Goal: Task Accomplishment & Management: Use online tool/utility

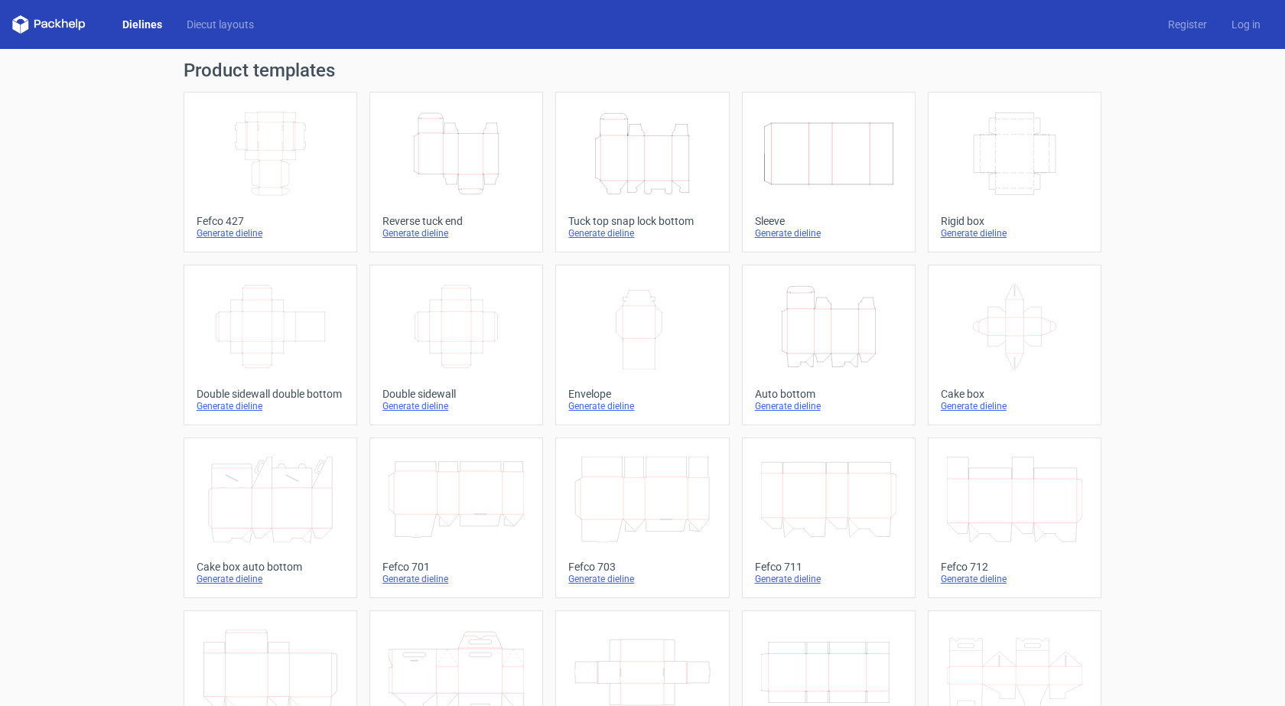
click at [285, 214] on link "Width Depth Height Fefco 427 Generate dieline" at bounding box center [271, 172] width 174 height 161
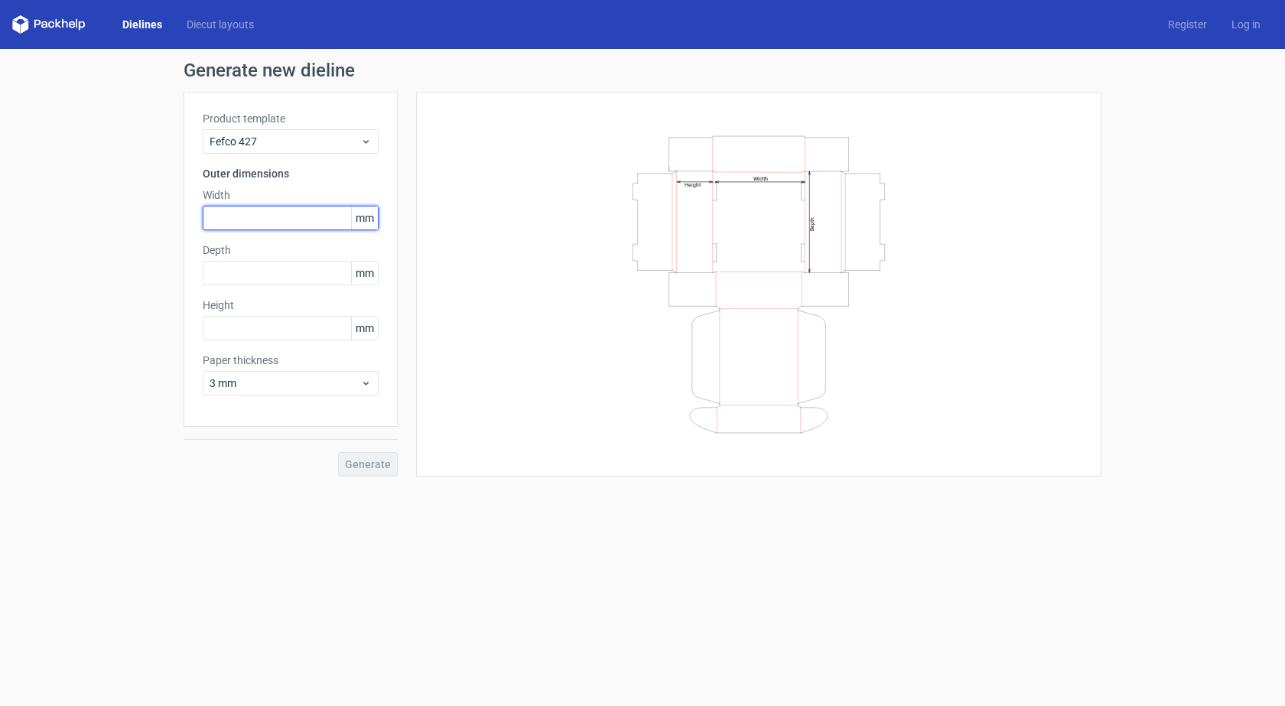
click at [273, 220] on input "text" at bounding box center [291, 218] width 176 height 24
click at [291, 379] on span "3 mm" at bounding box center [285, 383] width 151 height 15
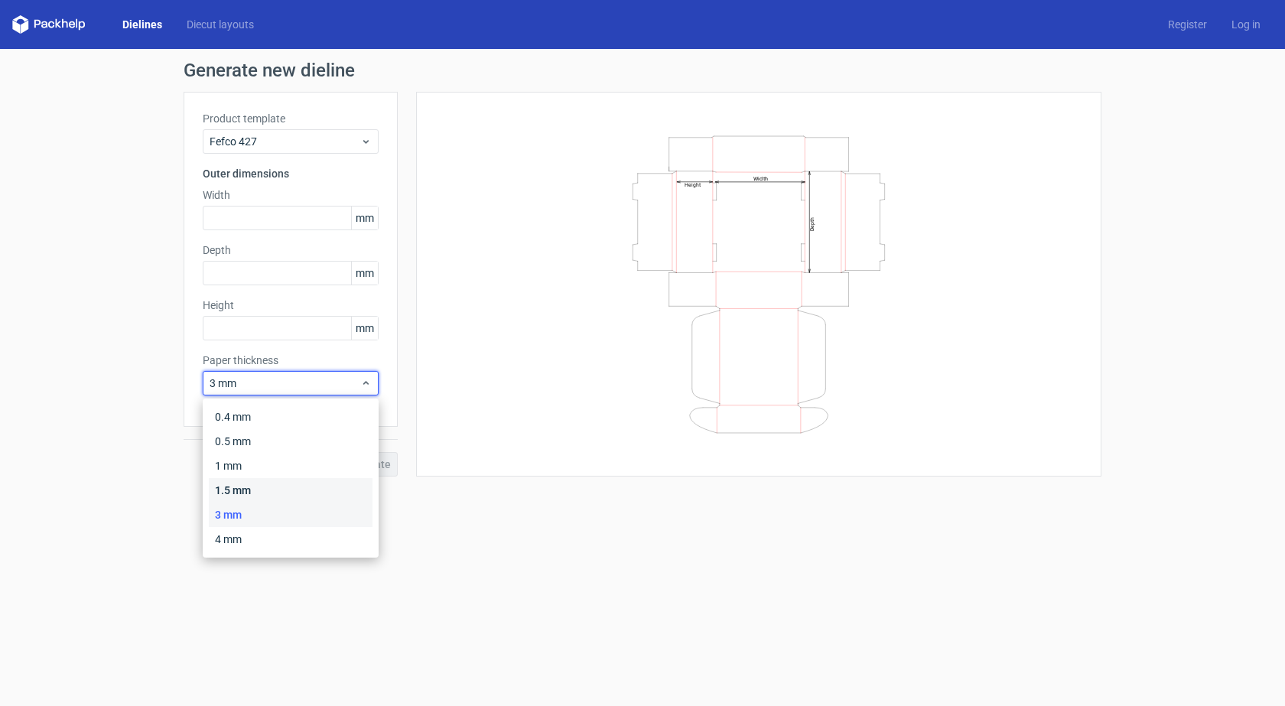
click at [271, 480] on div "1.5 mm" at bounding box center [291, 490] width 164 height 24
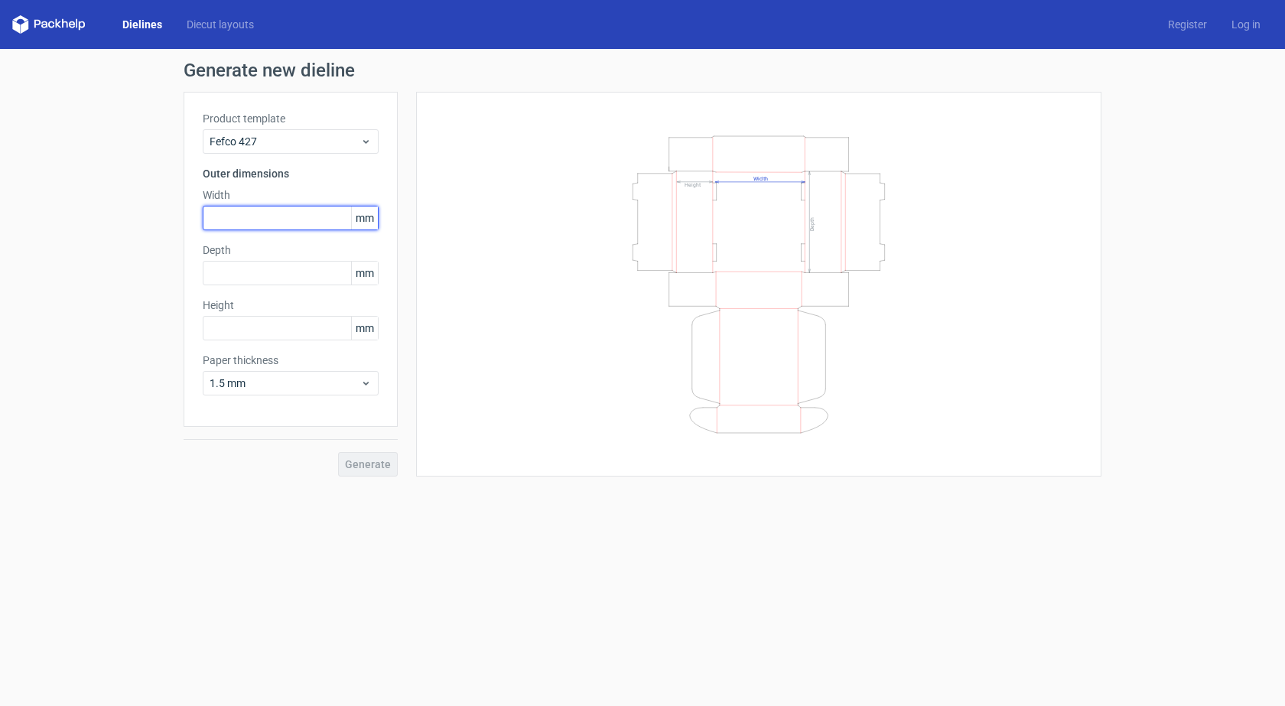
click at [244, 213] on input "text" at bounding box center [291, 218] width 176 height 24
click at [236, 391] on div "1.5 mm" at bounding box center [291, 383] width 176 height 24
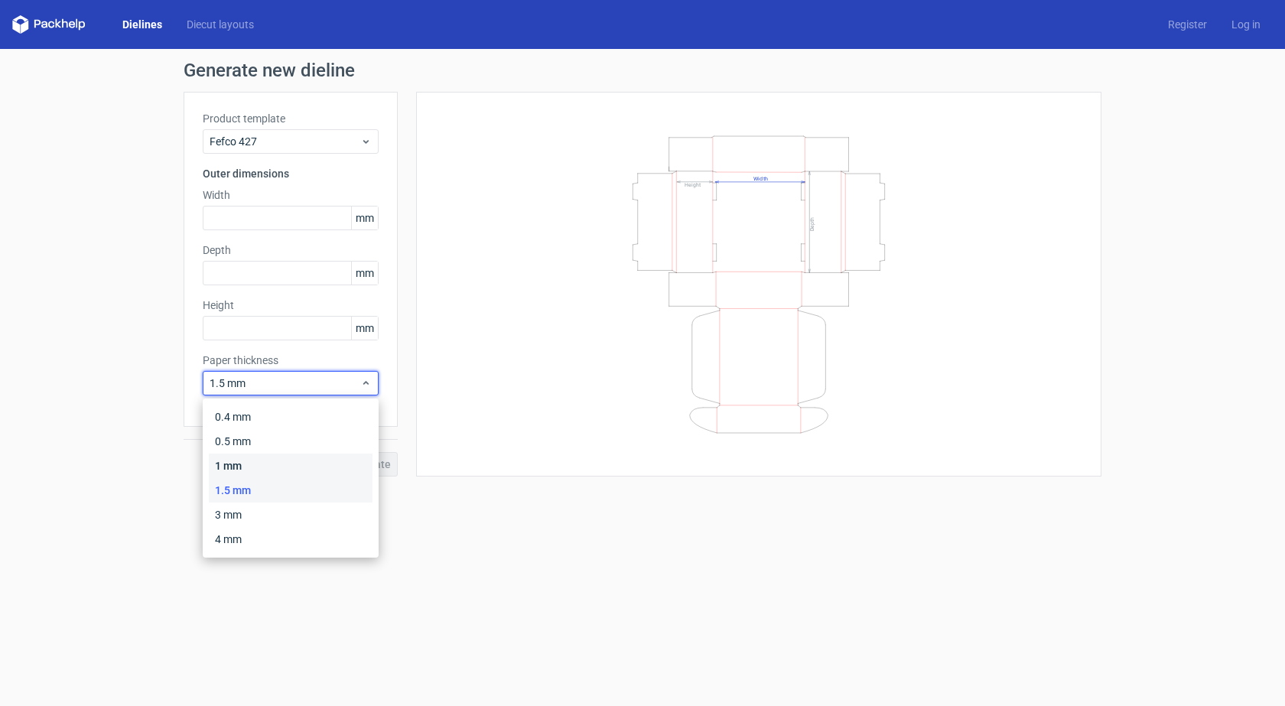
click at [244, 465] on div "1 mm" at bounding box center [291, 466] width 164 height 24
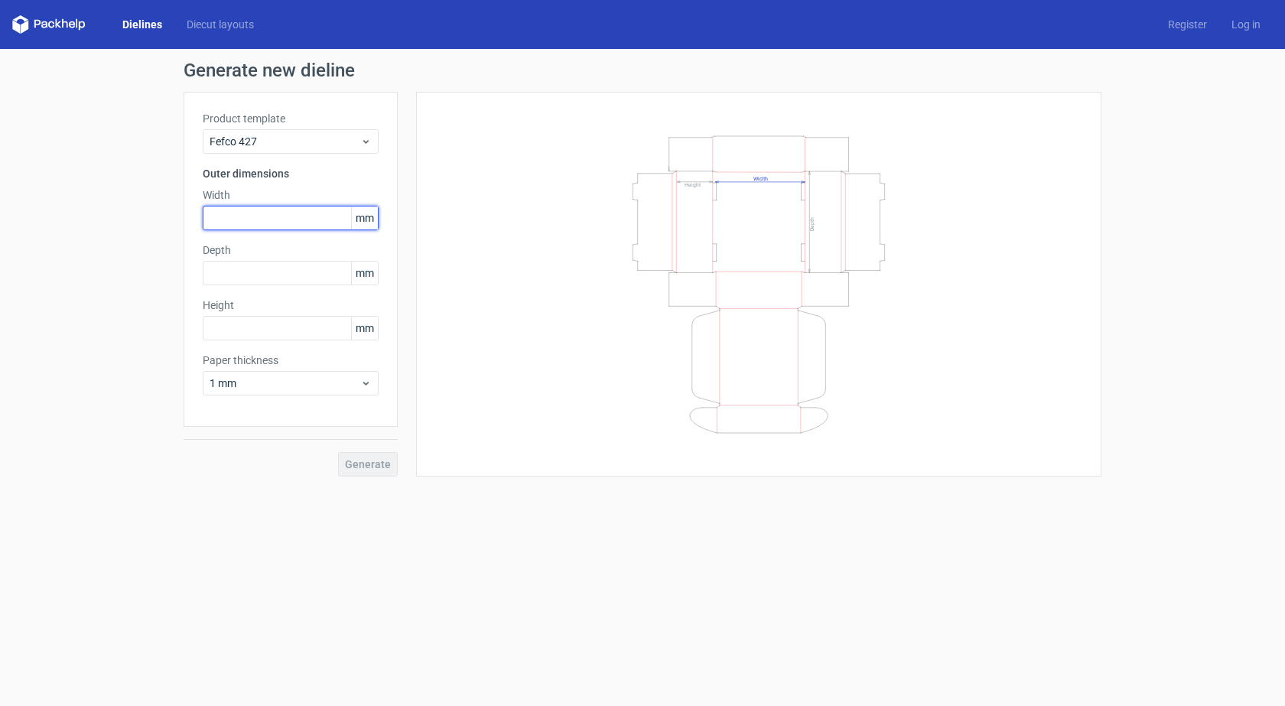
click at [271, 215] on input "text" at bounding box center [291, 218] width 176 height 24
click at [272, 317] on input "text" at bounding box center [291, 328] width 176 height 24
drag, startPoint x: 215, startPoint y: 330, endPoint x: 226, endPoint y: 331, distance: 11.6
click at [226, 331] on input "93" at bounding box center [291, 328] width 176 height 24
drag, startPoint x: 216, startPoint y: 330, endPoint x: 224, endPoint y: 332, distance: 8.6
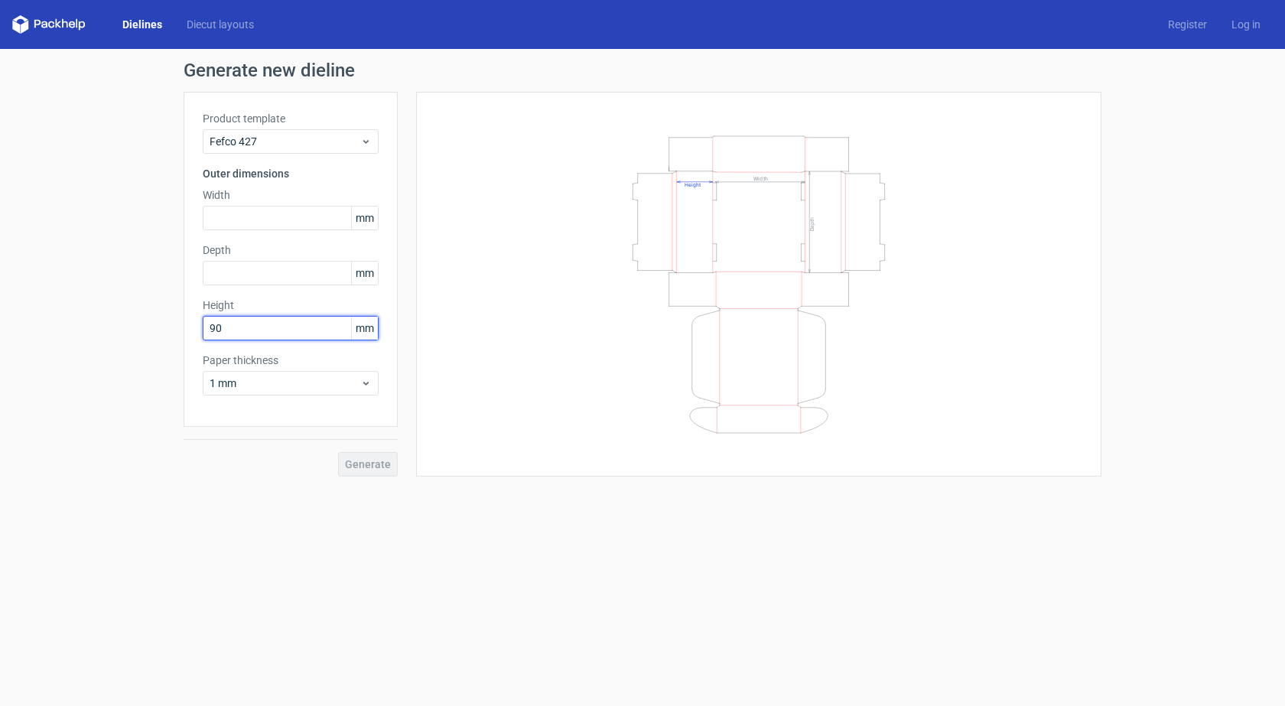
click at [224, 332] on input "90" at bounding box center [291, 328] width 176 height 24
click at [236, 214] on input "text" at bounding box center [291, 218] width 176 height 24
click at [225, 333] on input "91" at bounding box center [291, 328] width 176 height 24
type input "92"
click at [181, 311] on div "Generate new dieline Product template Fefco 427 Outer dimensions Width mm Depth…" at bounding box center [642, 269] width 1285 height 440
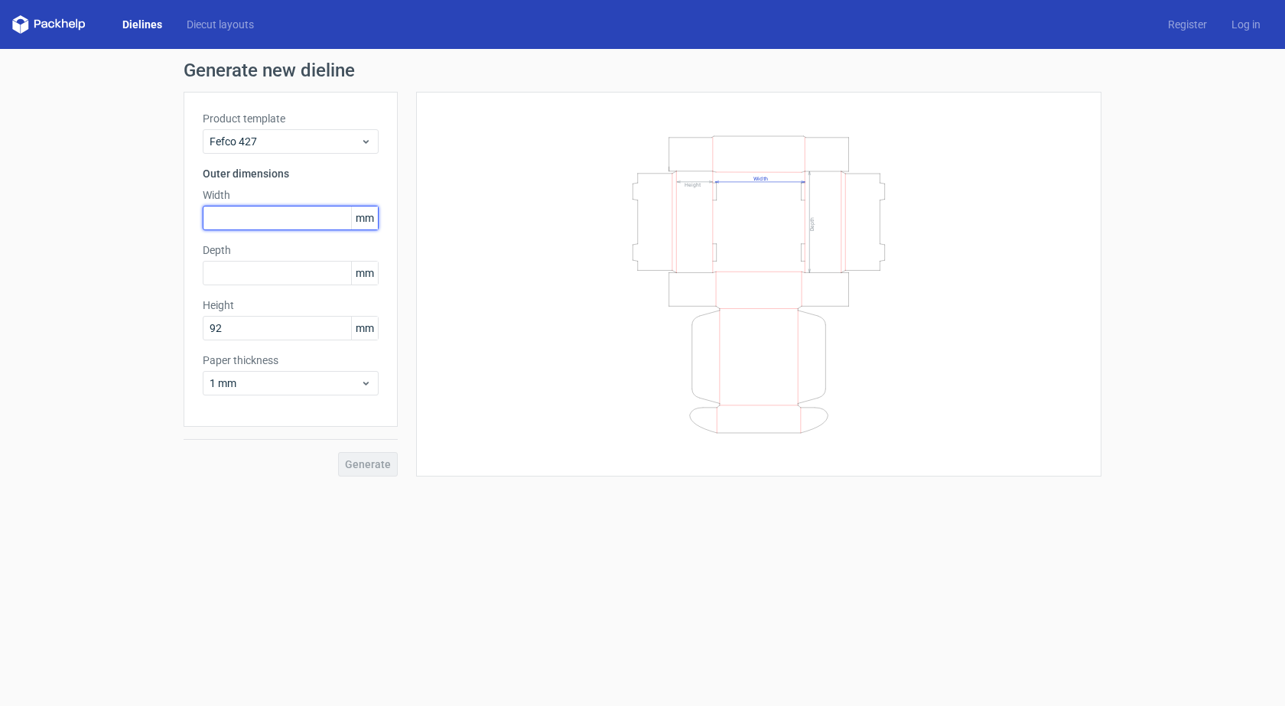
click at [239, 213] on input "text" at bounding box center [291, 218] width 176 height 24
type input "224"
click at [235, 278] on input "text" at bounding box center [291, 273] width 176 height 24
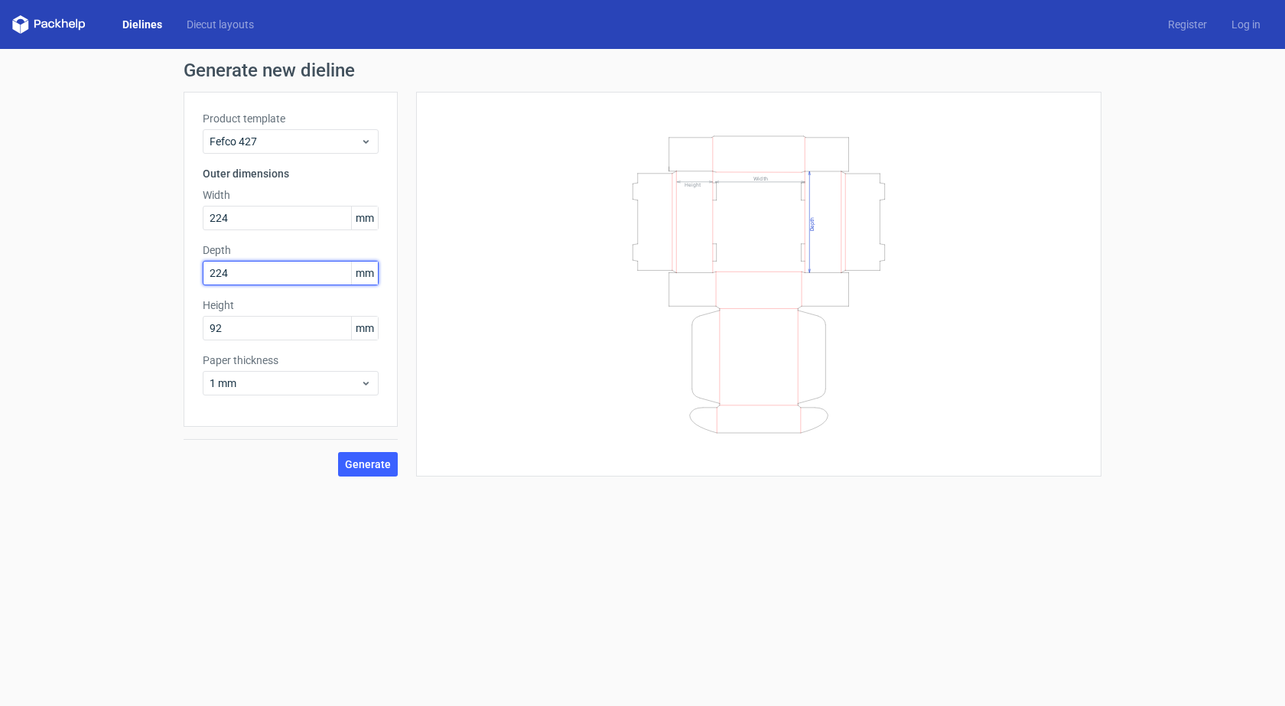
drag, startPoint x: 222, startPoint y: 276, endPoint x: 229, endPoint y: 278, distance: 7.8
click at [229, 278] on input "224" at bounding box center [291, 273] width 176 height 24
type input "224"
click at [138, 284] on div "Generate new dieline Product template Fefco 427 Outer dimensions Width 224 mm D…" at bounding box center [642, 269] width 1285 height 440
click at [374, 471] on button "Generate" at bounding box center [368, 464] width 60 height 24
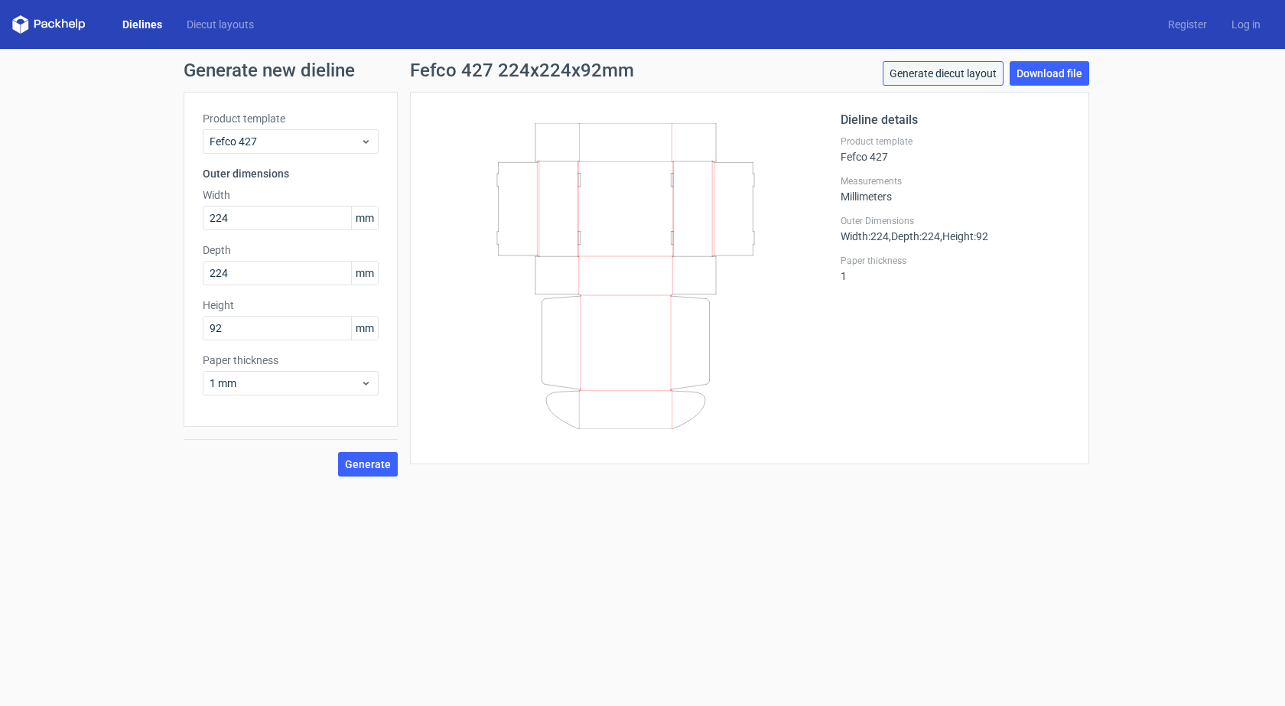
click at [987, 70] on link "Generate diecut layout" at bounding box center [943, 73] width 121 height 24
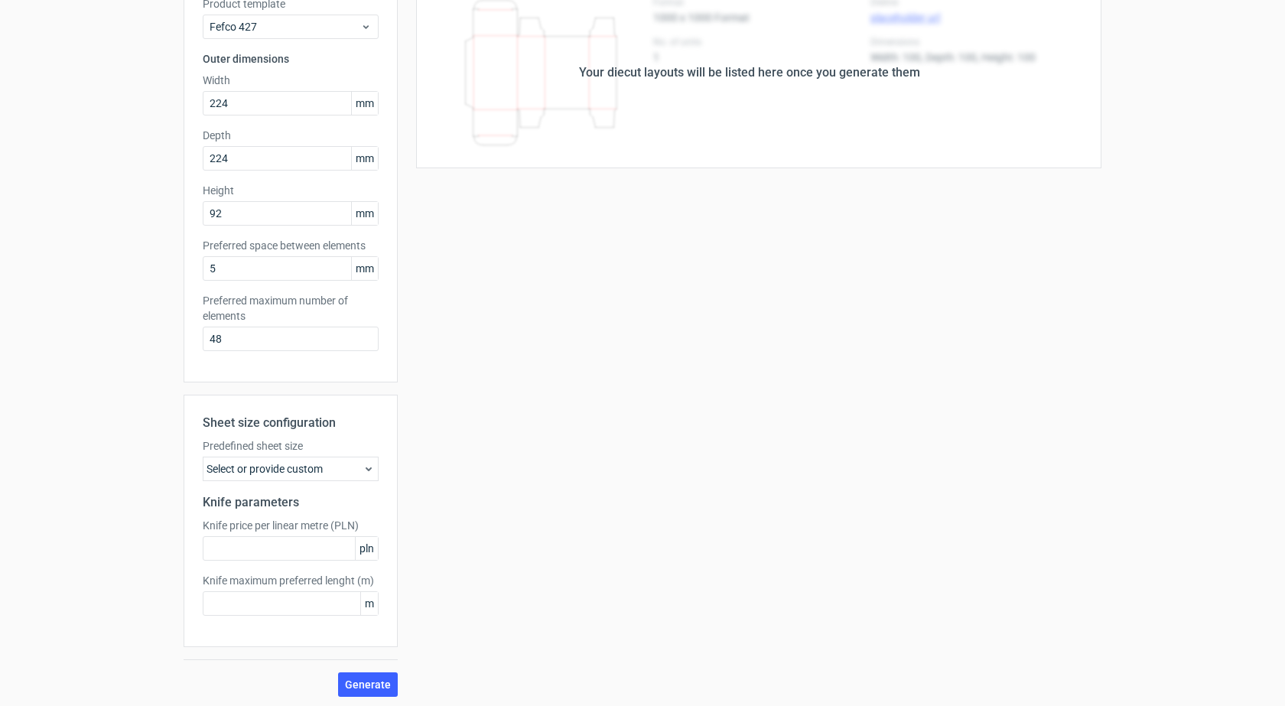
scroll to position [118, 0]
click at [245, 469] on div "Select or provide custom" at bounding box center [291, 466] width 176 height 24
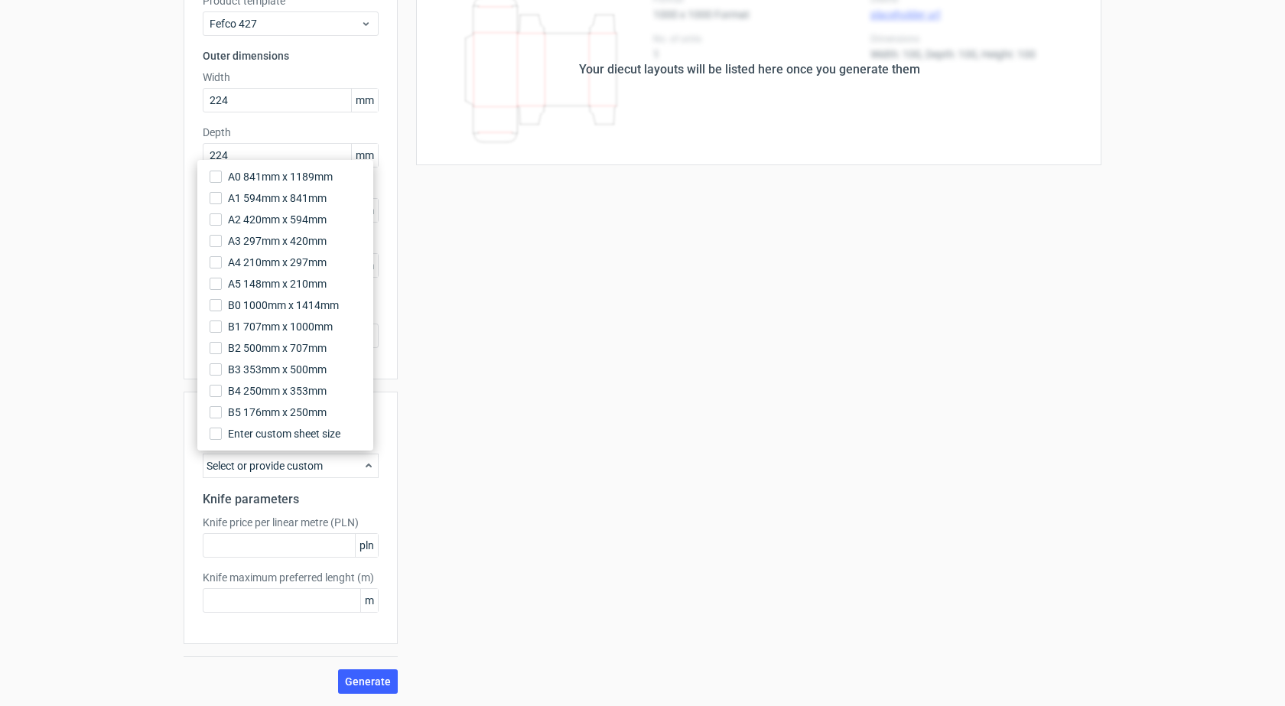
click at [246, 467] on div "Select or provide custom" at bounding box center [291, 466] width 176 height 24
click at [147, 475] on div "Generate new layout Product template Fefco 427 Outer dimensions Width 224 mm De…" at bounding box center [642, 318] width 1285 height 775
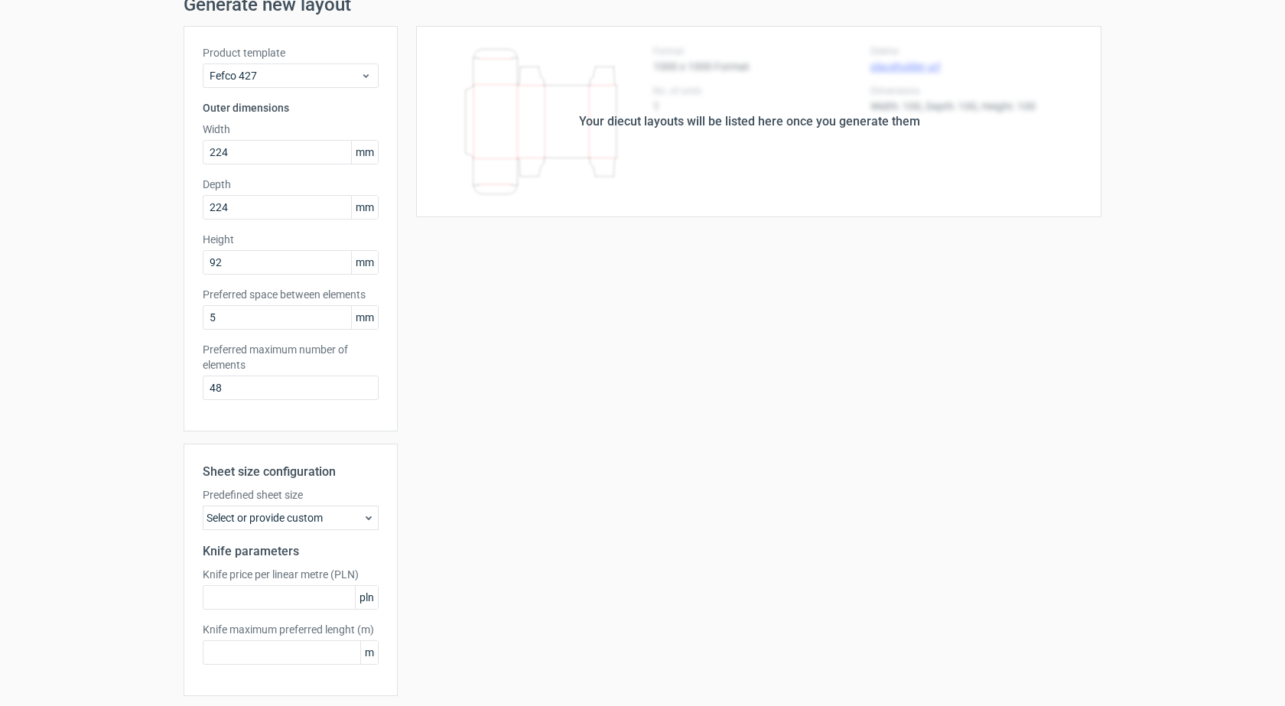
scroll to position [0, 0]
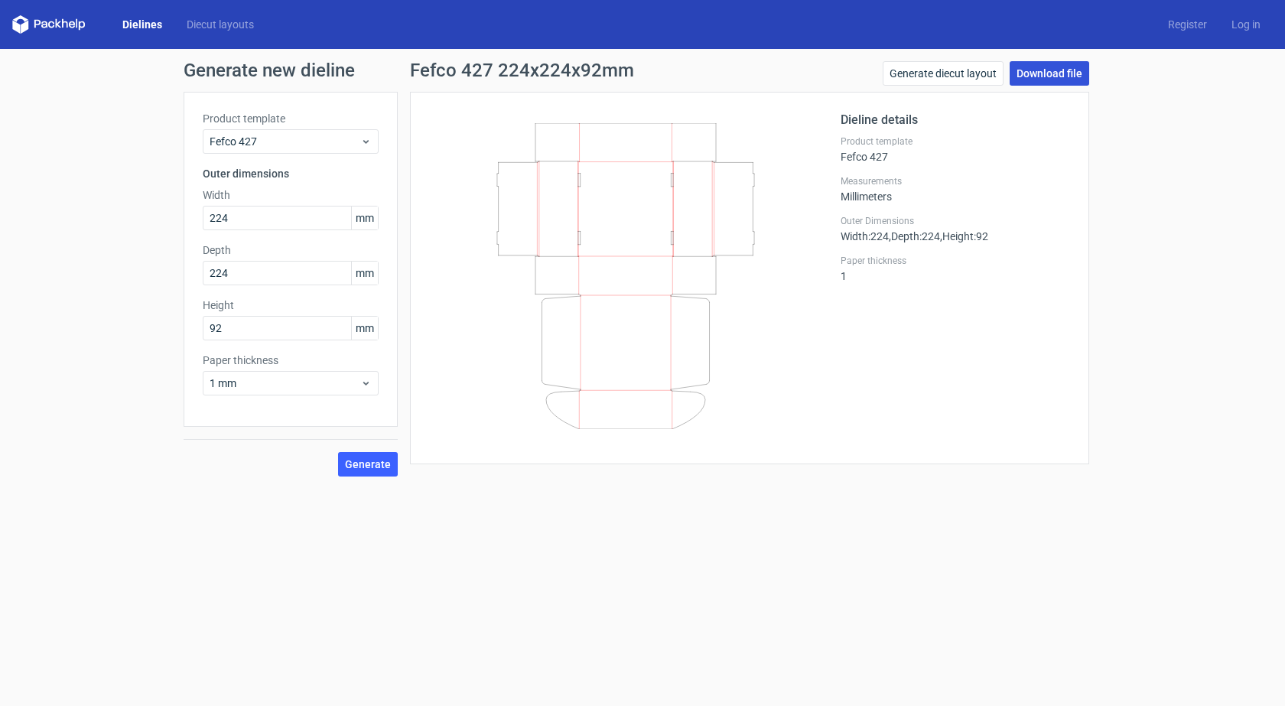
click at [1033, 78] on link "Download file" at bounding box center [1050, 73] width 80 height 24
drag, startPoint x: 215, startPoint y: 326, endPoint x: 223, endPoint y: 326, distance: 8.4
click at [223, 326] on input "92" at bounding box center [291, 328] width 176 height 24
type input "90"
drag, startPoint x: 220, startPoint y: 270, endPoint x: 231, endPoint y: 271, distance: 10.7
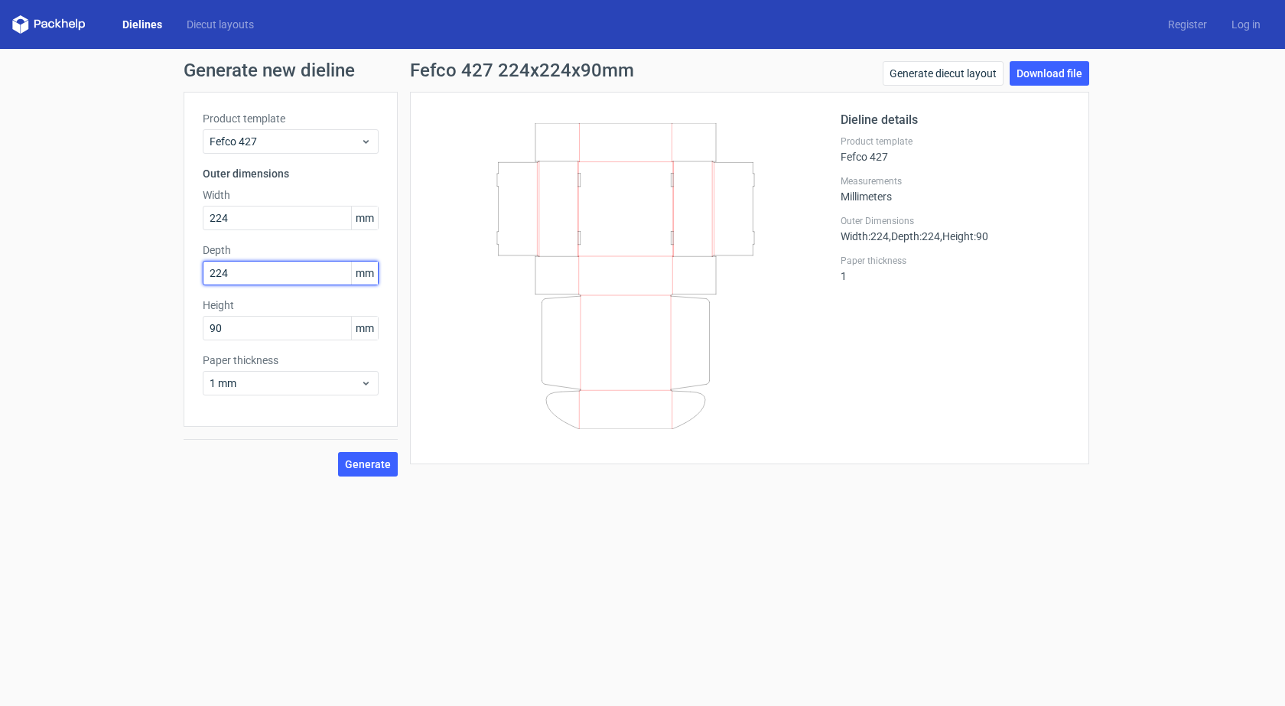
click at [231, 271] on input "224" at bounding box center [291, 273] width 176 height 24
type input "228"
drag, startPoint x: 224, startPoint y: 222, endPoint x: 232, endPoint y: 221, distance: 7.7
click at [232, 221] on input "224" at bounding box center [291, 218] width 176 height 24
click at [386, 463] on span "Generate" at bounding box center [368, 464] width 46 height 11
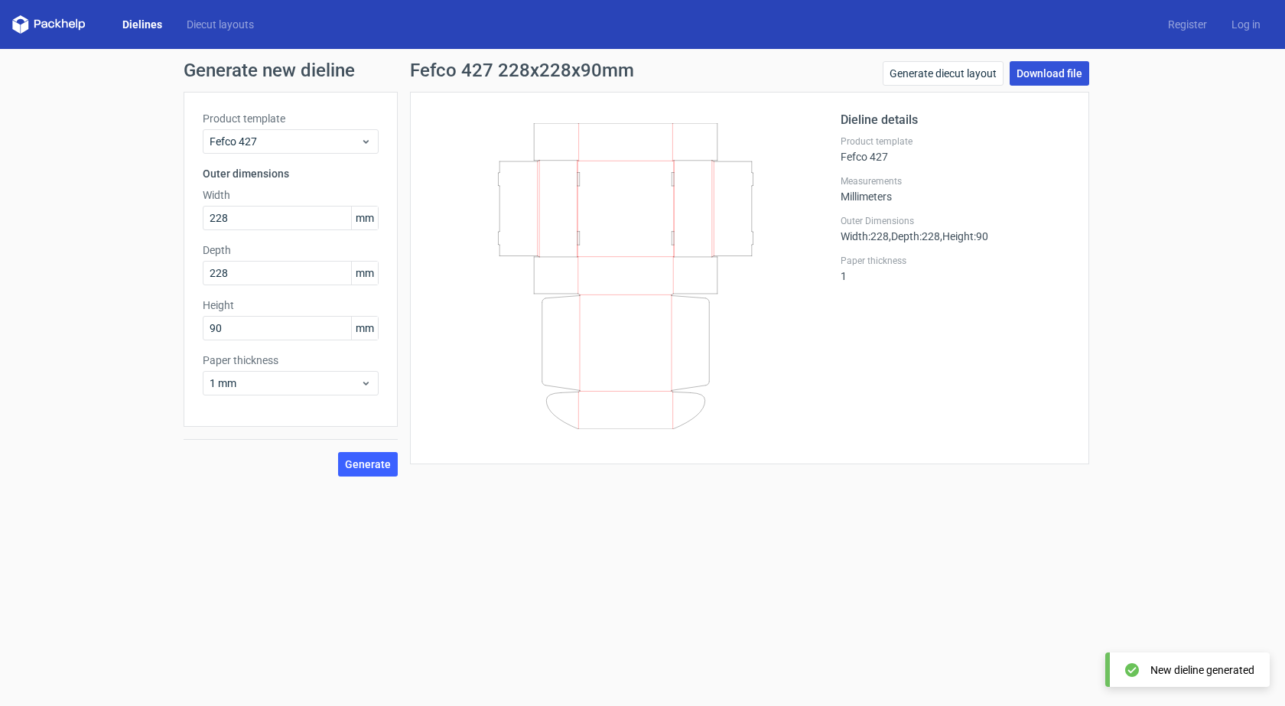
click at [1069, 69] on link "Download file" at bounding box center [1050, 73] width 80 height 24
drag, startPoint x: 217, startPoint y: 219, endPoint x: 230, endPoint y: 220, distance: 13.1
click at [230, 220] on input "228" at bounding box center [291, 218] width 176 height 24
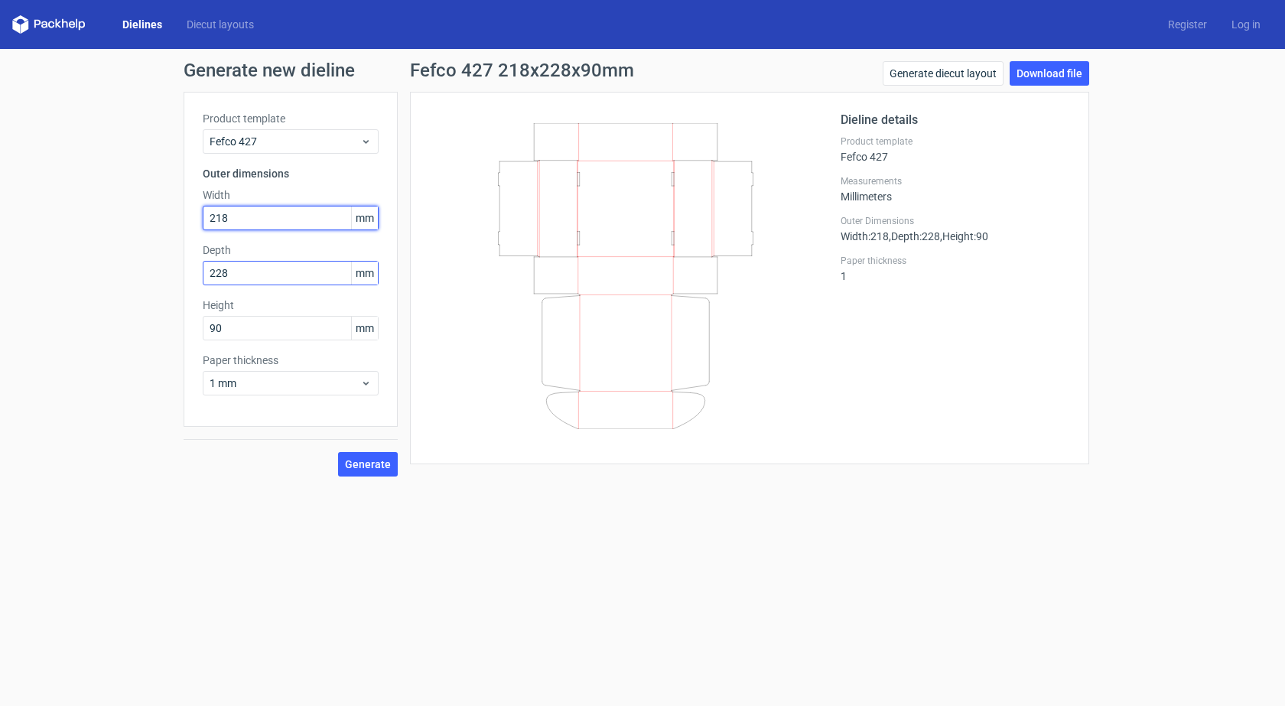
type input "218"
drag, startPoint x: 219, startPoint y: 272, endPoint x: 229, endPoint y: 275, distance: 10.2
click at [229, 275] on input "228" at bounding box center [291, 273] width 176 height 24
click at [363, 462] on span "Generate" at bounding box center [368, 464] width 46 height 11
drag, startPoint x: 1065, startPoint y: 250, endPoint x: 1065, endPoint y: 242, distance: 8.4
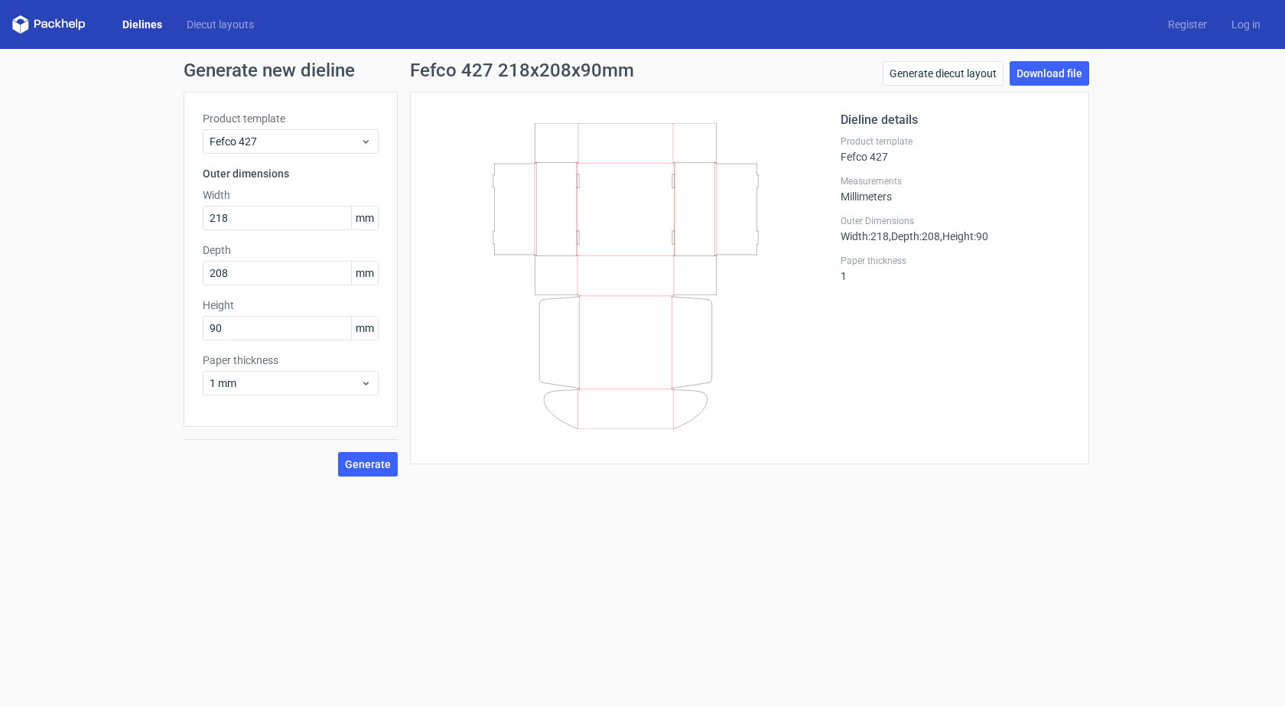
click at [1065, 250] on div "Dieline details Product template Fefco 427 Measurements Millimeters Outer Dimen…" at bounding box center [955, 278] width 229 height 334
click at [353, 470] on button "Generate" at bounding box center [368, 464] width 60 height 24
click at [1063, 76] on link "Download file" at bounding box center [1050, 73] width 80 height 24
drag, startPoint x: 231, startPoint y: 275, endPoint x: 214, endPoint y: 275, distance: 16.8
click at [214, 275] on input "208" at bounding box center [291, 273] width 176 height 24
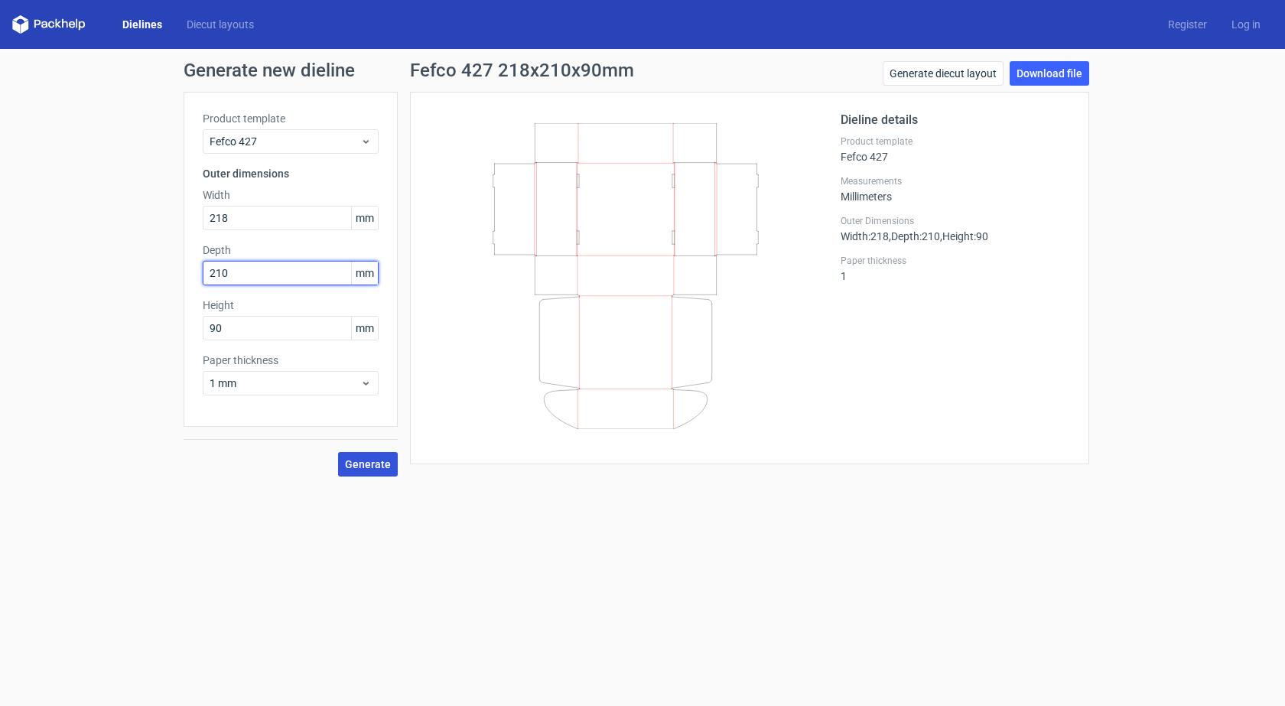
type input "210"
click at [361, 464] on span "Generate" at bounding box center [368, 464] width 46 height 11
click at [1133, 320] on div "Generate new dieline Product template Fefco 427 Outer dimensions Width 218 mm D…" at bounding box center [642, 269] width 1285 height 440
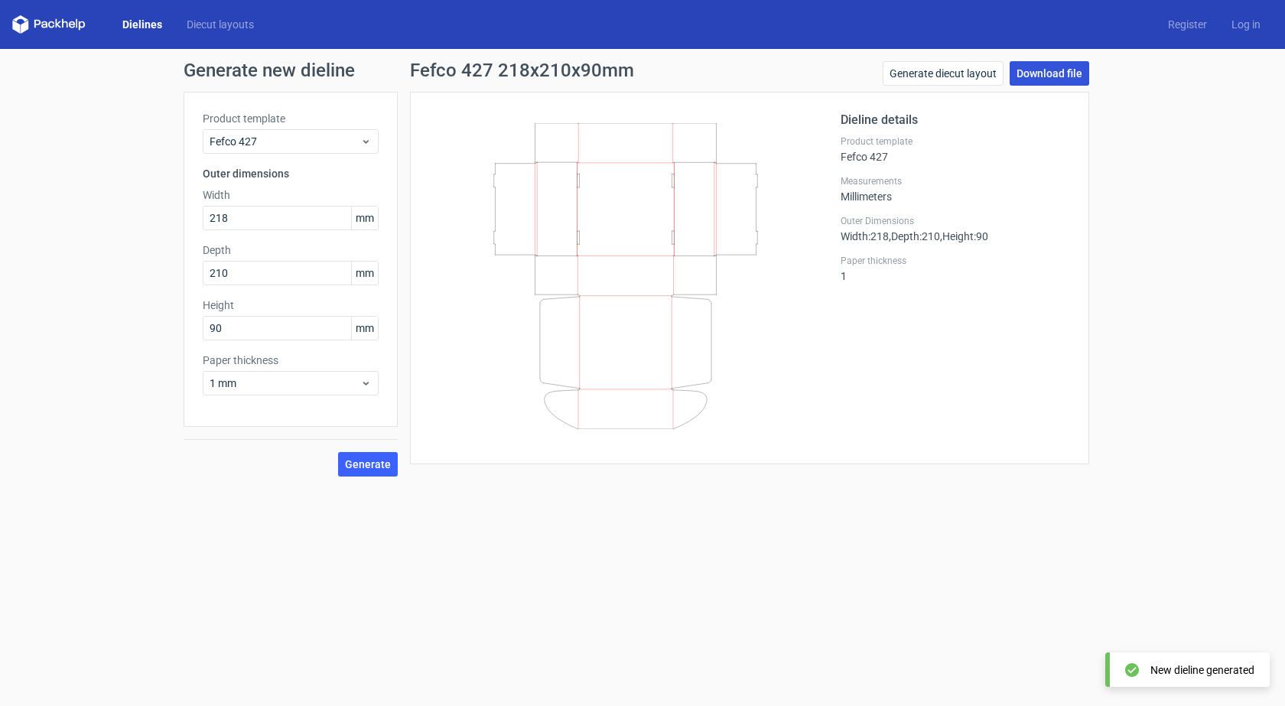
click at [1035, 78] on link "Download file" at bounding box center [1050, 73] width 80 height 24
drag, startPoint x: 219, startPoint y: 216, endPoint x: 226, endPoint y: 220, distance: 8.9
click at [226, 220] on input "218" at bounding box center [291, 218] width 176 height 24
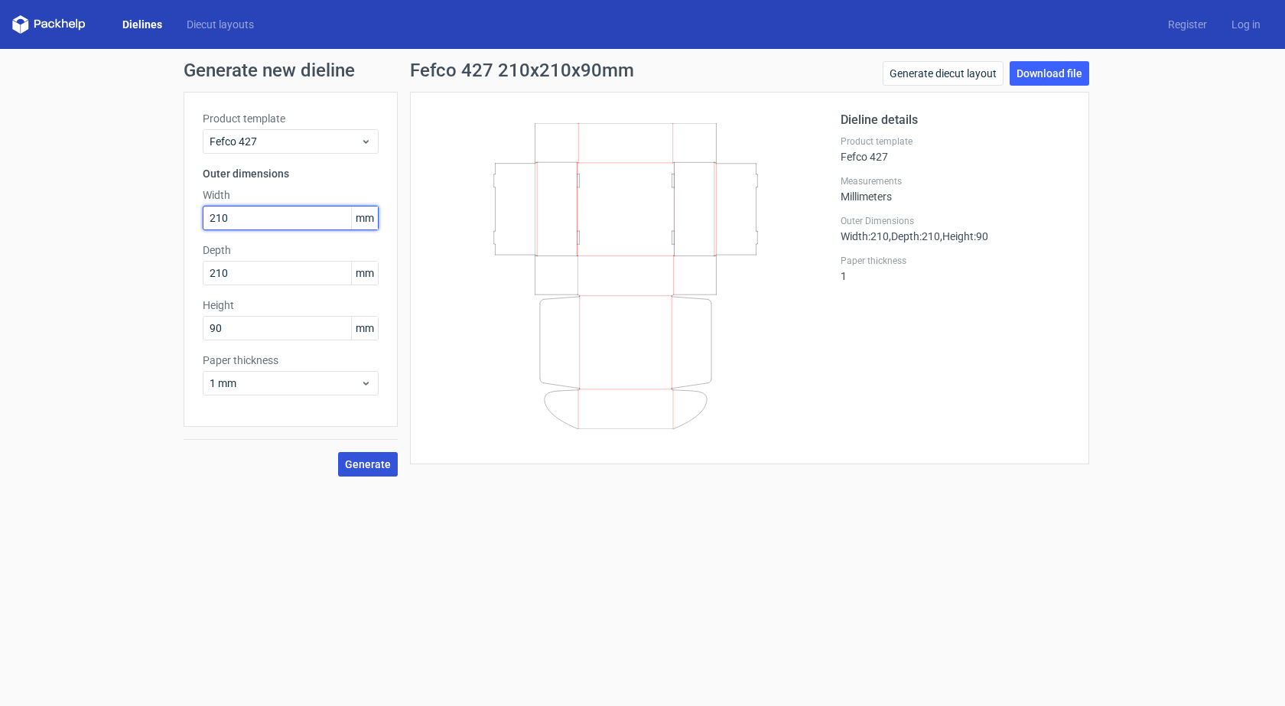
type input "210"
click at [366, 459] on span "Generate" at bounding box center [368, 464] width 46 height 11
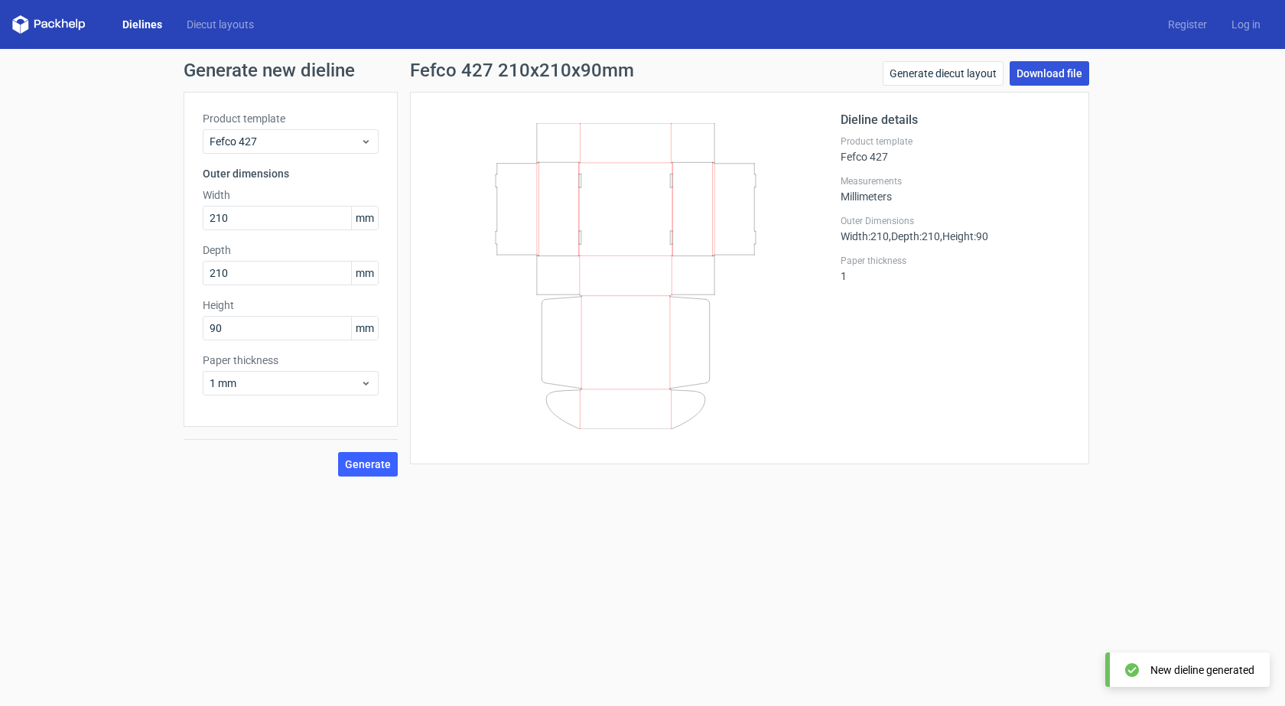
click at [1041, 76] on link "Download file" at bounding box center [1050, 73] width 80 height 24
